Goal: Task Accomplishment & Management: Complete application form

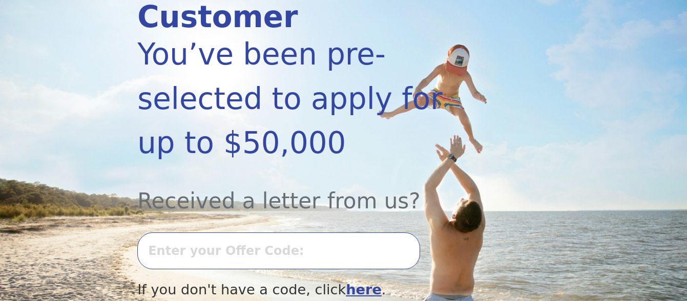
scroll to position [172, 0]
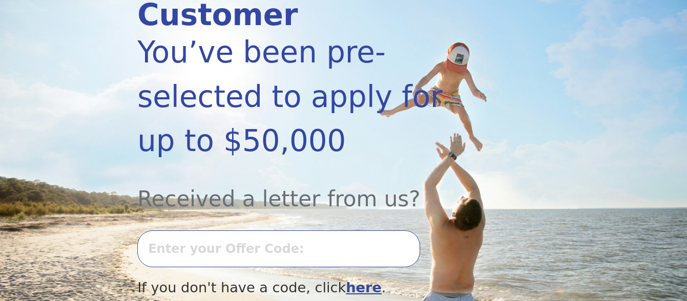
click at [201, 231] on input "text" at bounding box center [278, 249] width 283 height 37
click at [207, 231] on input "text" at bounding box center [278, 249] width 283 height 37
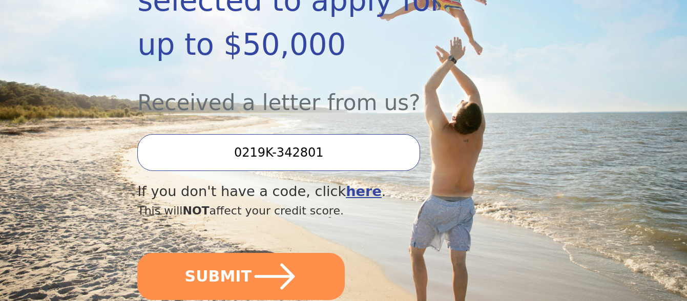
scroll to position [270, 0]
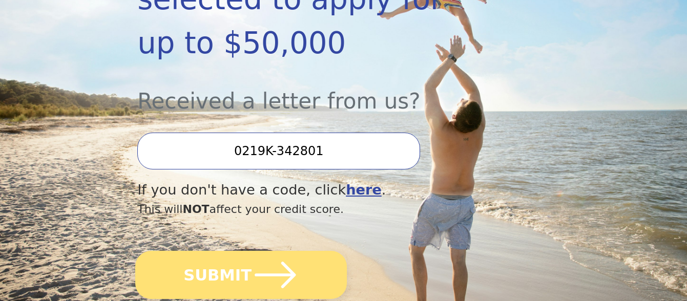
type input "0219K-342801"
click at [235, 251] on button "SUBMIT" at bounding box center [241, 275] width 212 height 48
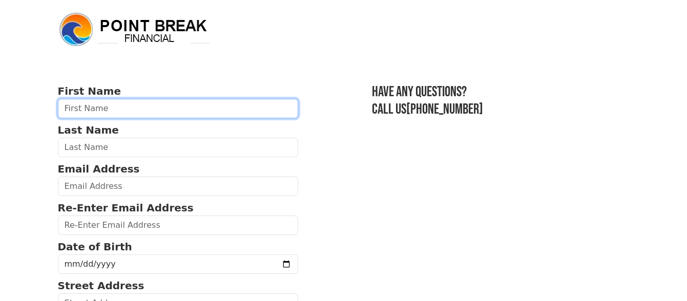
click at [146, 108] on input "text" at bounding box center [178, 108] width 241 height 19
type input "[PERSON_NAME]"
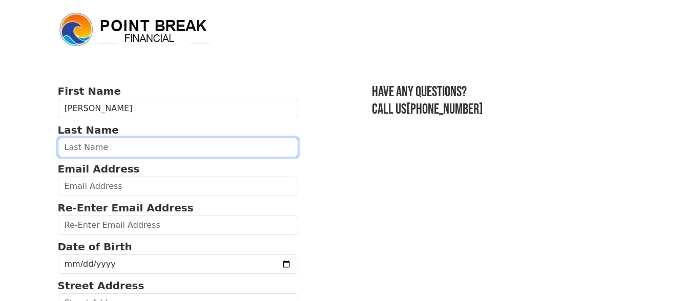
click at [130, 148] on input "text" at bounding box center [178, 147] width 241 height 19
type input "[PERSON_NAME]"
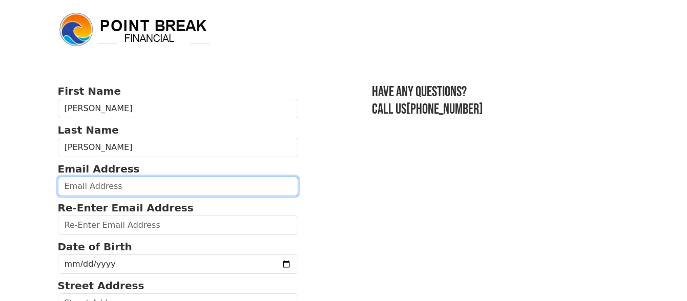
click at [124, 188] on input "email" at bounding box center [178, 186] width 241 height 19
type input "[EMAIL_ADDRESS][DOMAIN_NAME]"
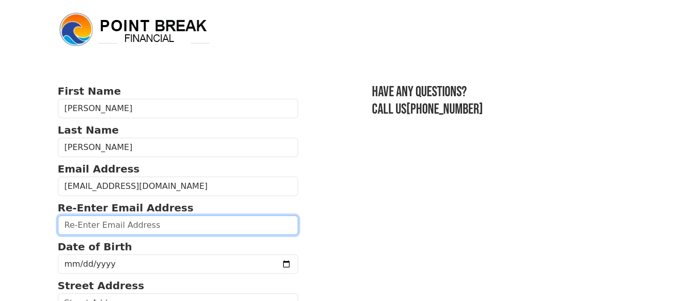
click at [132, 224] on input "email" at bounding box center [178, 225] width 241 height 19
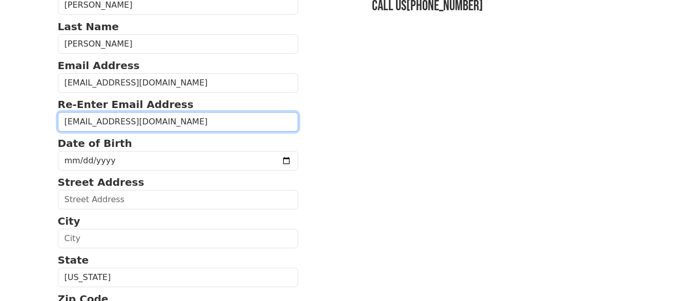
scroll to position [105, 0]
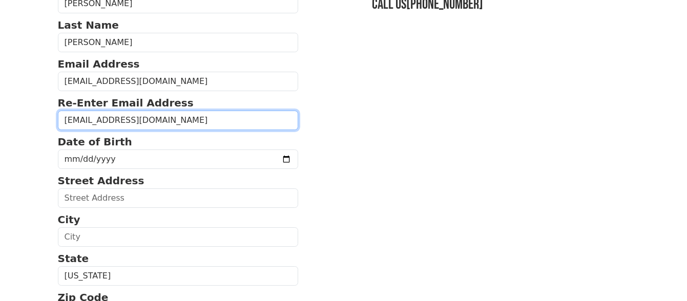
type input "[EMAIL_ADDRESS][DOMAIN_NAME]"
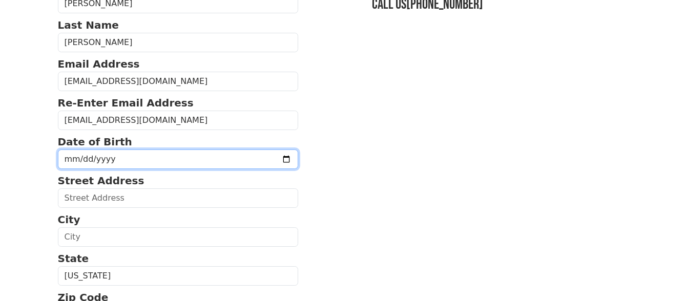
click at [95, 156] on input "date" at bounding box center [178, 159] width 241 height 19
click at [67, 160] on input "date" at bounding box center [178, 159] width 241 height 19
type input "[DATE]"
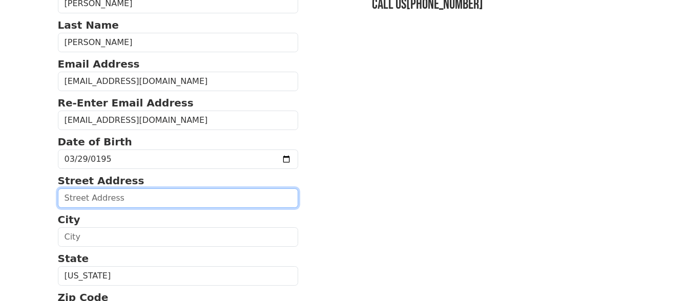
click at [96, 203] on input "text" at bounding box center [178, 198] width 241 height 19
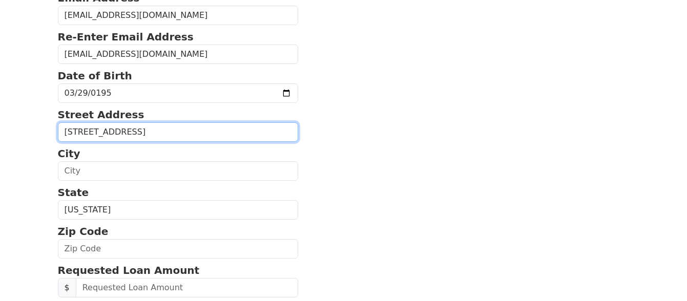
scroll to position [180, 0]
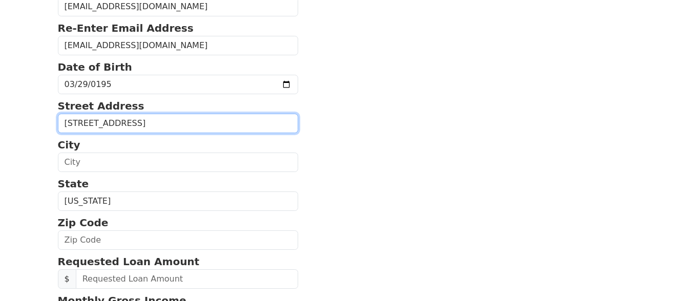
type input "[STREET_ADDRESS]"
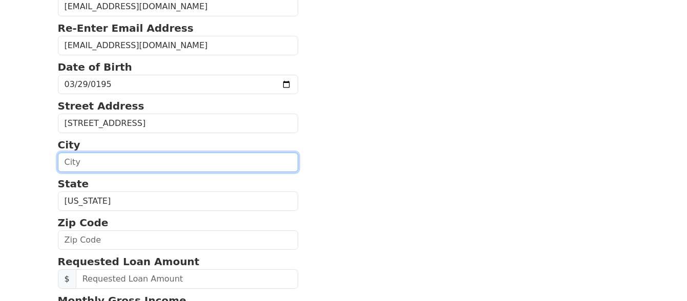
click at [101, 164] on input "text" at bounding box center [178, 162] width 241 height 19
type input "[GEOGRAPHIC_DATA]"
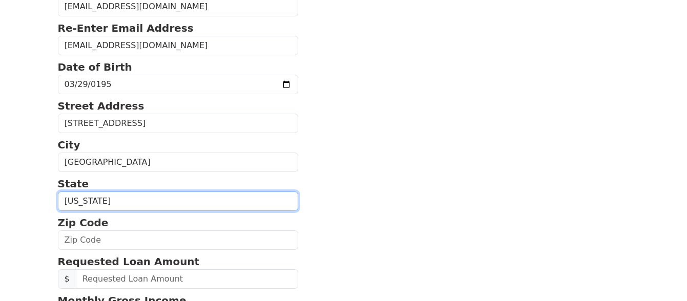
click at [101, 203] on select "[US_STATE] [US_STATE] [US_STATE] [US_STATE] [US_STATE] [US_STATE] [US_STATE] [U…" at bounding box center [178, 201] width 241 height 19
select select "NY"
click at [58, 192] on select "[US_STATE] [US_STATE] [US_STATE] [US_STATE] [US_STATE] [US_STATE] [US_STATE] [U…" at bounding box center [178, 201] width 241 height 19
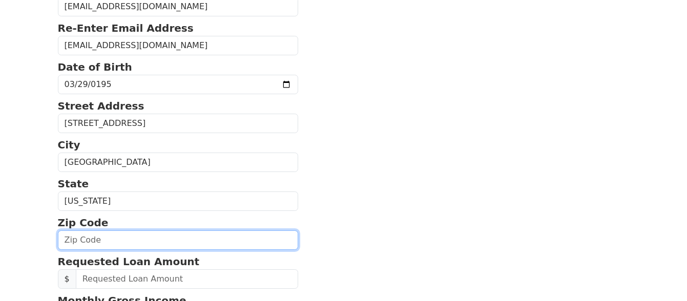
click at [104, 238] on input "text" at bounding box center [178, 240] width 241 height 19
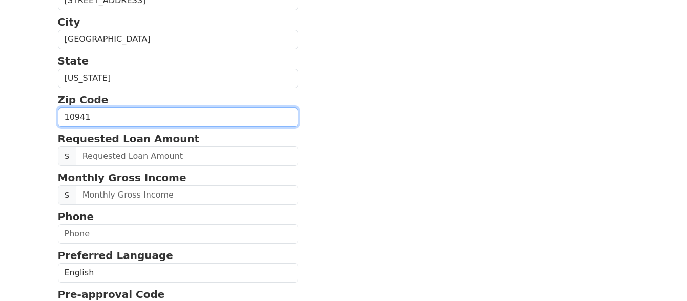
scroll to position [305, 0]
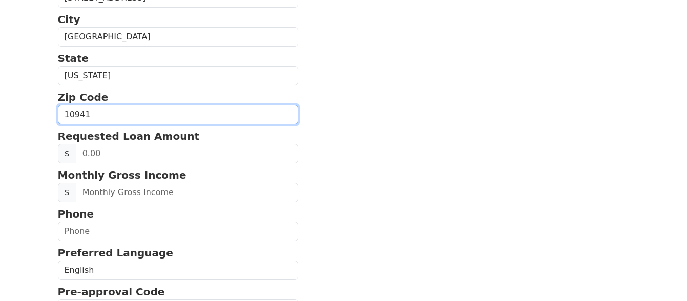
type input "10941"
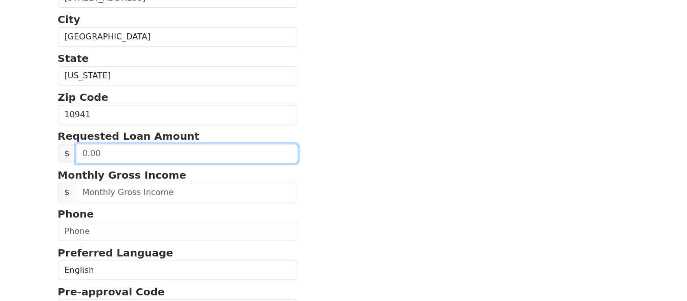
click at [158, 153] on input "text" at bounding box center [187, 153] width 223 height 19
type input "30,000.00"
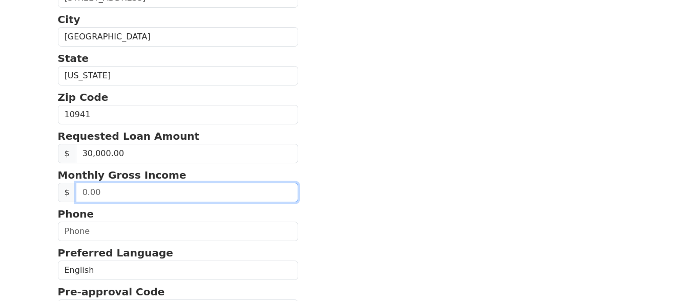
click at [153, 191] on input "text" at bounding box center [187, 192] width 223 height 19
click at [105, 191] on input "0.51" at bounding box center [187, 192] width 223 height 19
type input "5,100.00"
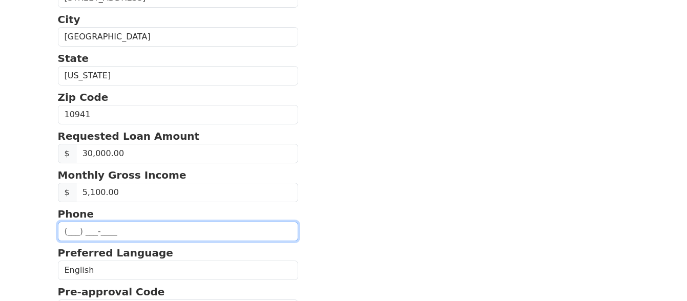
click at [119, 226] on input "text" at bounding box center [178, 231] width 241 height 19
type input "[PHONE_NUMBER]"
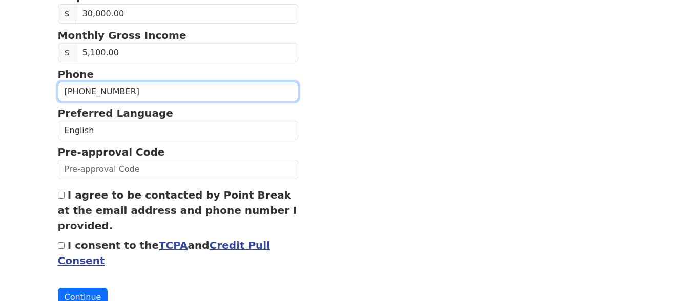
scroll to position [447, 0]
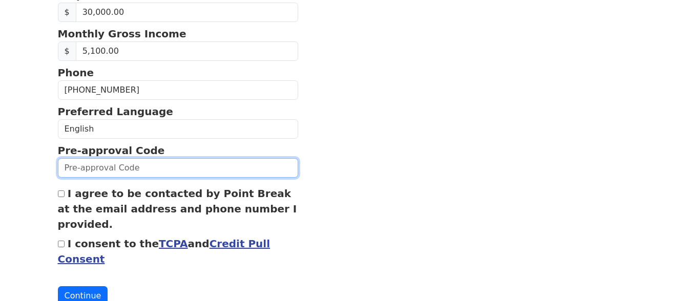
click at [94, 170] on input "text" at bounding box center [178, 167] width 241 height 19
type input "0219K-342801"
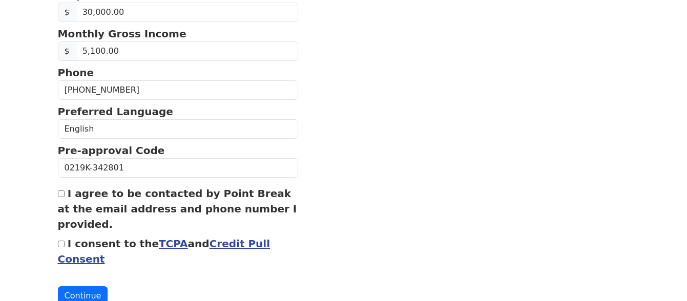
click at [62, 196] on input "I agree to be contacted by Point Break at the email address and phone number I …" at bounding box center [61, 194] width 7 height 7
checkbox input "true"
click at [61, 245] on input "I consent to the TCPA and Credit Pull Consent" at bounding box center [61, 244] width 7 height 7
checkbox input "true"
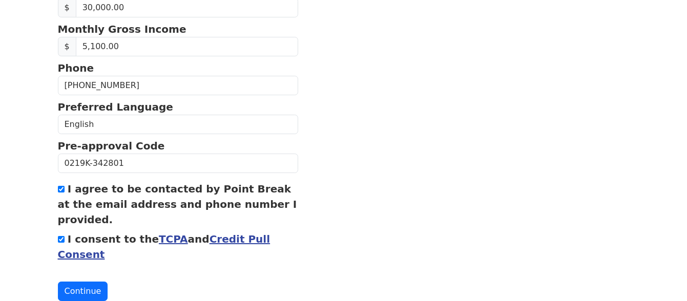
scroll to position [482, 0]
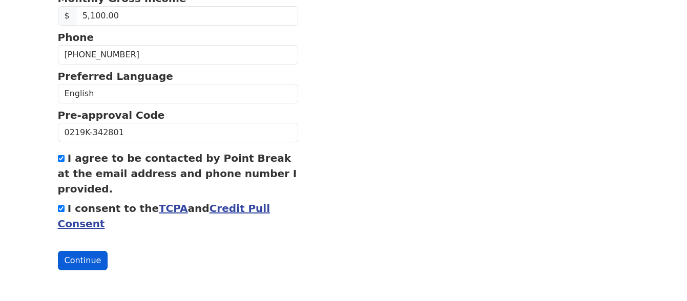
click at [91, 257] on button "Continue" at bounding box center [83, 260] width 50 height 19
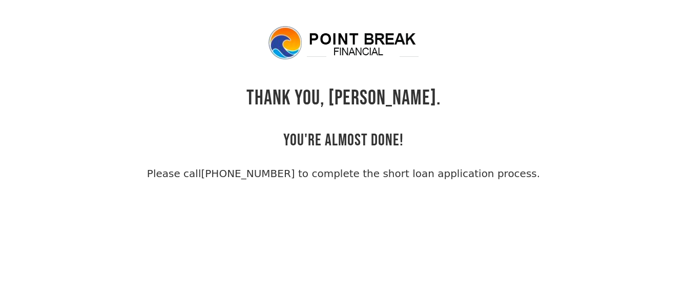
drag, startPoint x: 0, startPoint y: 0, endPoint x: 91, endPoint y: 257, distance: 272.8
click at [91, 257] on body "THANK YOU, Scott. YOU'RE ALMOST DONE! Please call (855) 202-9500 to complete th…" at bounding box center [343, 175] width 687 height 301
